Goal: Information Seeking & Learning: Find specific fact

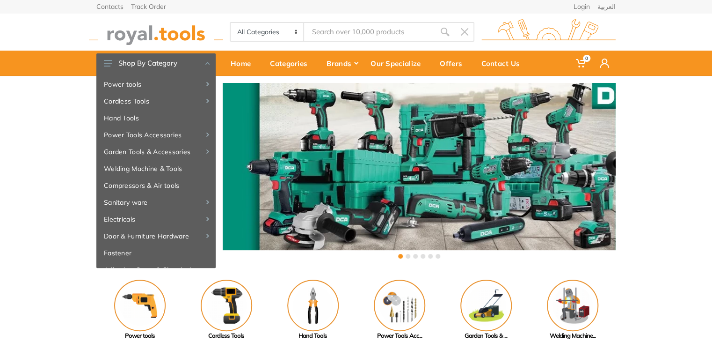
click at [355, 25] on input "Site search" at bounding box center [369, 32] width 131 height 20
type input "ca"
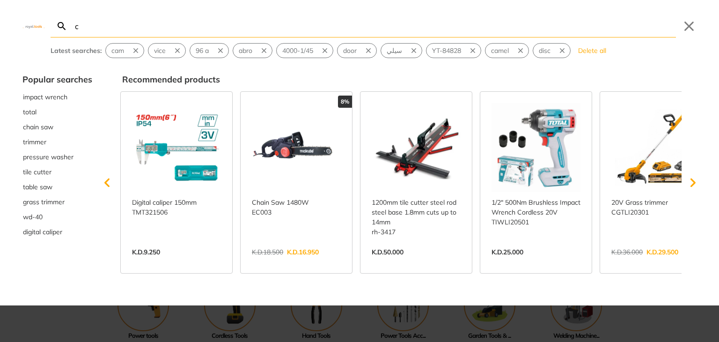
type input "ca"
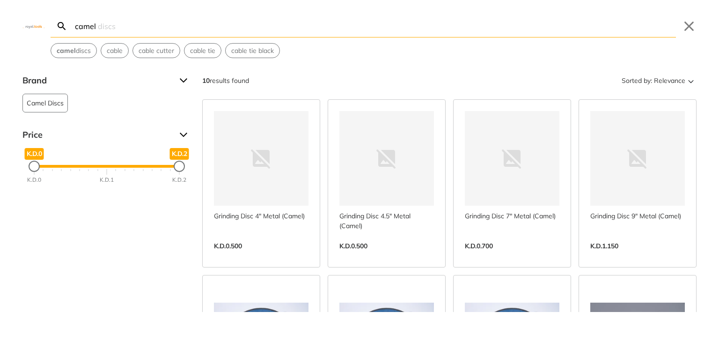
type input "camel"
click at [388, 256] on link "View more →" at bounding box center [386, 256] width 95 height 0
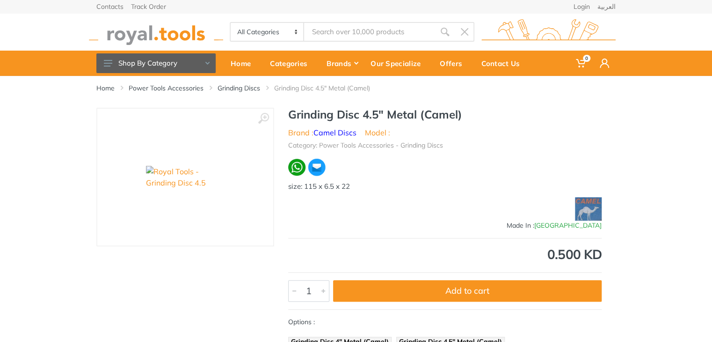
type input "camel"
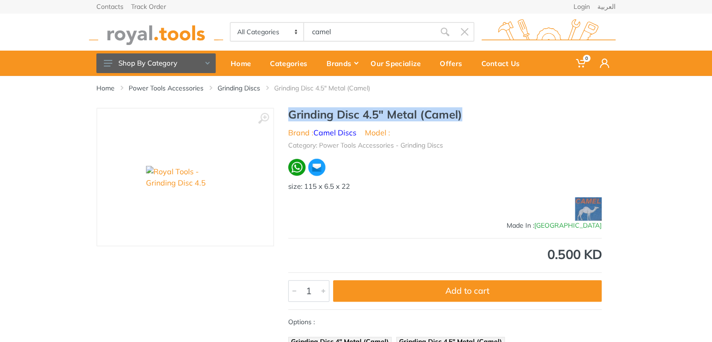
drag, startPoint x: 466, startPoint y: 114, endPoint x: 286, endPoint y: 114, distance: 179.7
click at [286, 114] on div "Grinding Disc 4.5" Metal (Camel) Brand : Camel Discs Model : Category: Power To…" at bounding box center [445, 250] width 342 height 285
copy h1 "Grinding Disc 4.5" Metal (Camel)"
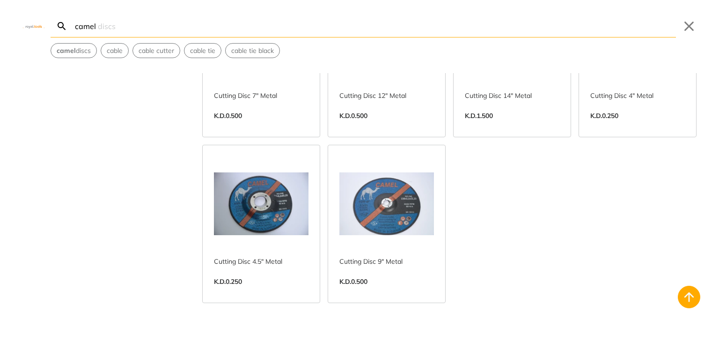
scroll to position [294, 0]
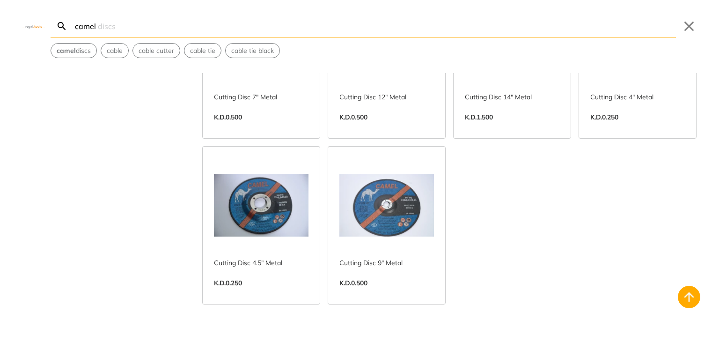
click at [381, 293] on link "View more →" at bounding box center [386, 293] width 95 height 0
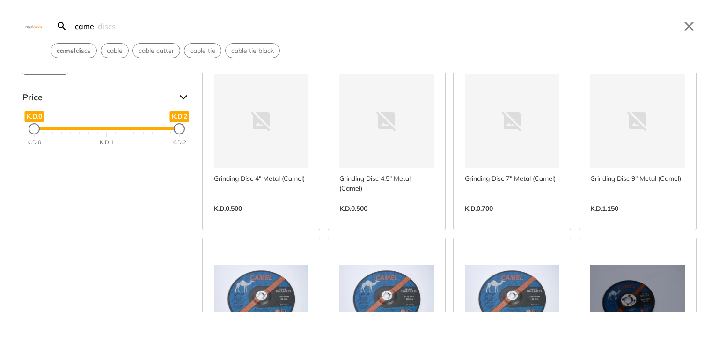
scroll to position [37, 0]
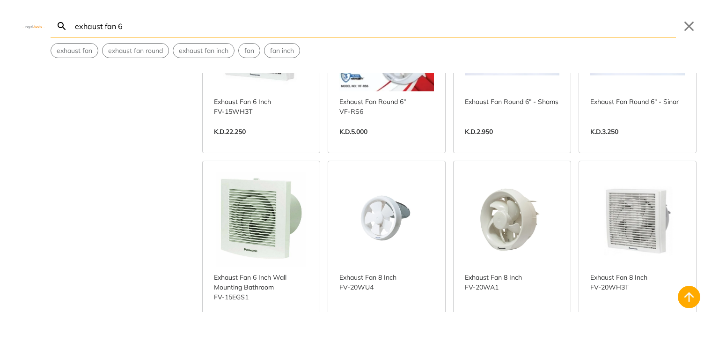
scroll to position [337, 0]
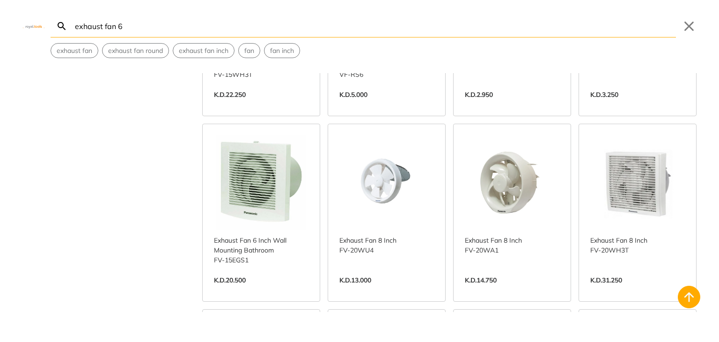
type input "exhaust fan 6"
click at [255, 290] on link "View more →" at bounding box center [261, 290] width 95 height 0
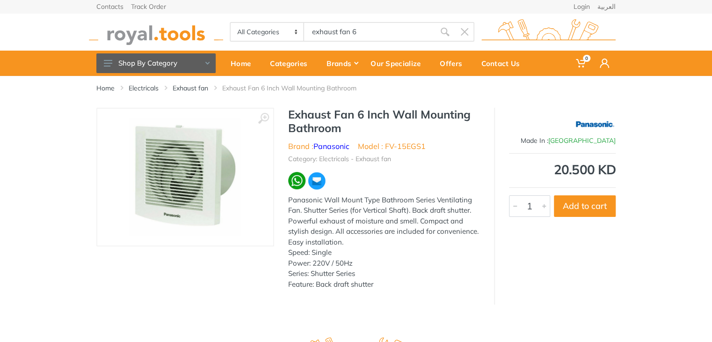
drag, startPoint x: 360, startPoint y: 29, endPoint x: 270, endPoint y: 29, distance: 90.8
click at [270, 29] on div "All Categories Power tools Cordless Tools Hand Tools Power Tools Accessories Ga…" at bounding box center [352, 32] width 245 height 20
paste input "8WCM+4RQ Shuwaikh Industrial"
type input "8WCM+4RQ Shuwaikh Industrial"
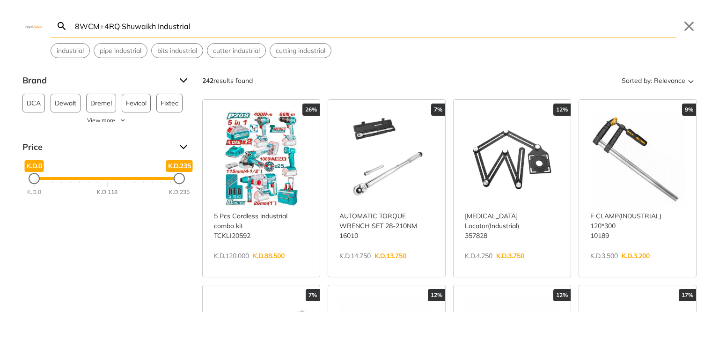
paste input "AZG10"
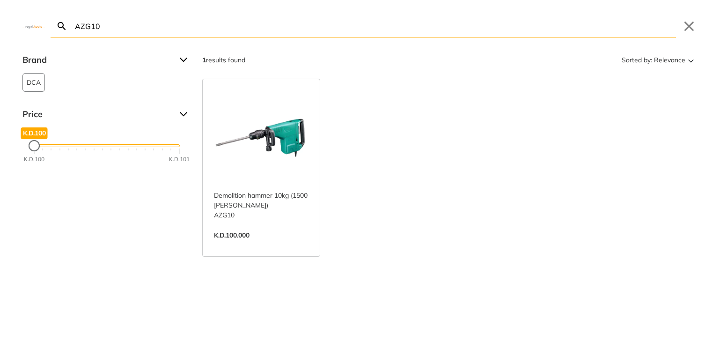
type input "AZG10"
click at [280, 245] on link "View more →" at bounding box center [261, 245] width 95 height 0
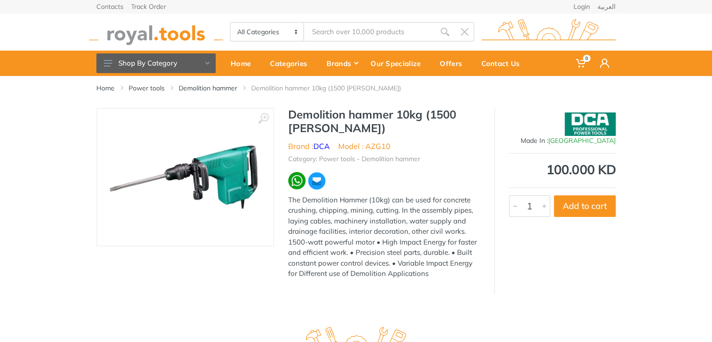
type input "AZG10"
drag, startPoint x: 679, startPoint y: 32, endPoint x: 649, endPoint y: 29, distance: 30.0
click at [678, 32] on div "Contacts Track Order Login العربية 0" at bounding box center [356, 38] width 712 height 76
click at [608, 4] on link "العربية" at bounding box center [607, 6] width 18 height 7
